Goal: Transaction & Acquisition: Purchase product/service

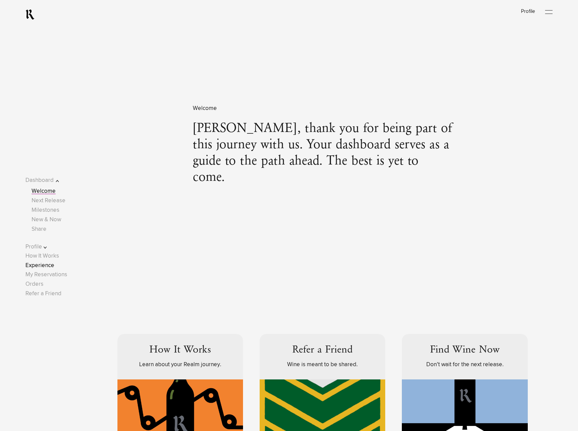
click at [53, 266] on link "Experience" at bounding box center [39, 266] width 29 height 6
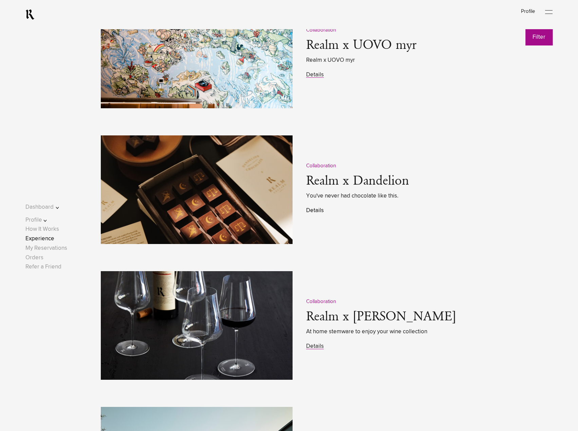
scroll to position [1018, 0]
click at [313, 212] on link "Details" at bounding box center [315, 210] width 18 height 6
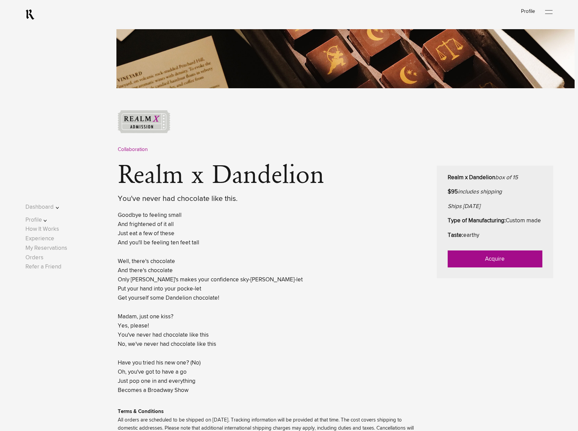
scroll to position [204, 0]
click at [503, 267] on link "Acquire" at bounding box center [495, 258] width 95 height 17
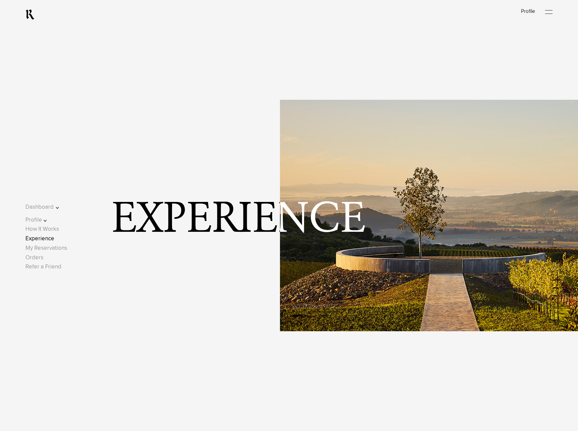
click at [39, 221] on button "Profile" at bounding box center [46, 220] width 43 height 9
click at [44, 205] on link "Contact" at bounding box center [41, 204] width 19 height 6
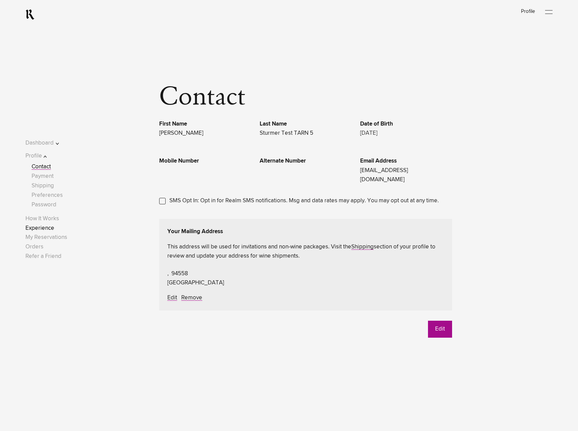
click at [54, 229] on link "Experience" at bounding box center [39, 228] width 29 height 6
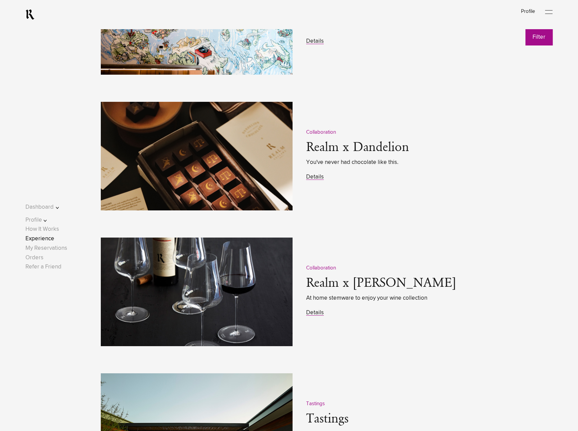
scroll to position [1052, 0]
click at [323, 180] on link "Details" at bounding box center [315, 177] width 18 height 6
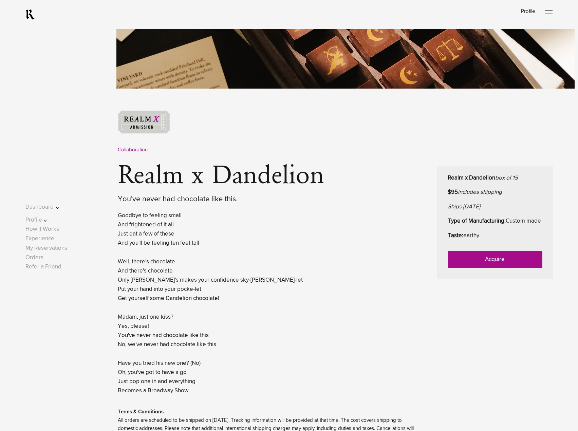
scroll to position [204, 0]
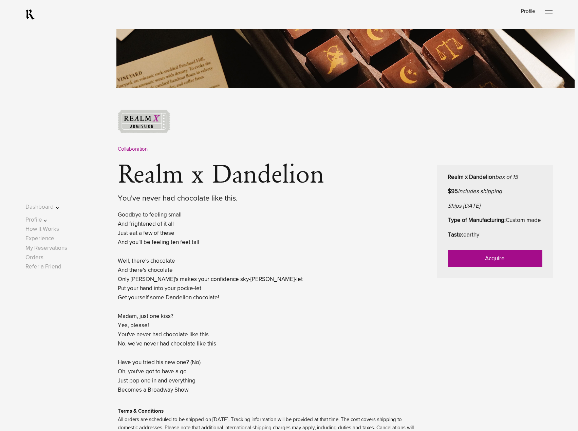
click at [482, 267] on link "Acquire" at bounding box center [495, 258] width 95 height 17
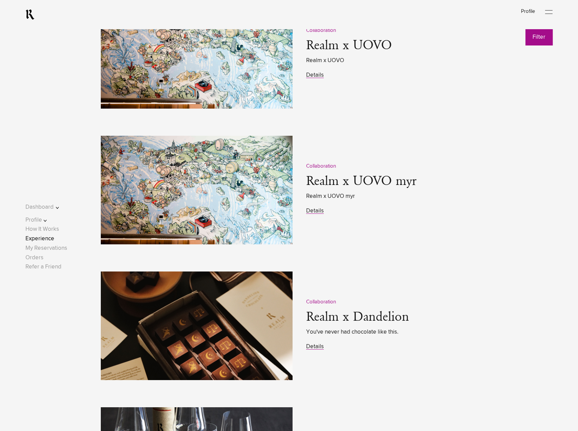
scroll to position [882, 0]
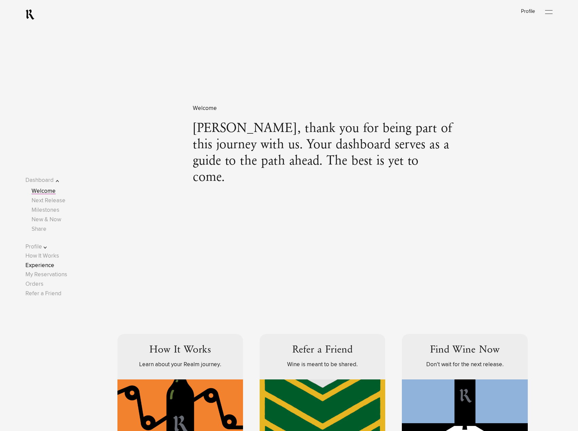
click at [52, 263] on link "Experience" at bounding box center [39, 266] width 29 height 6
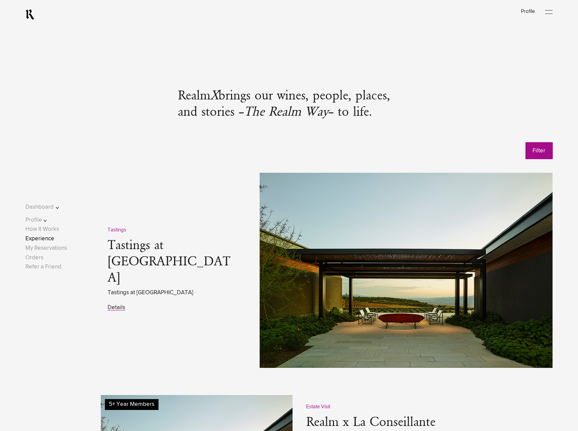
scroll to position [466, 0]
